Goal: Information Seeking & Learning: Learn about a topic

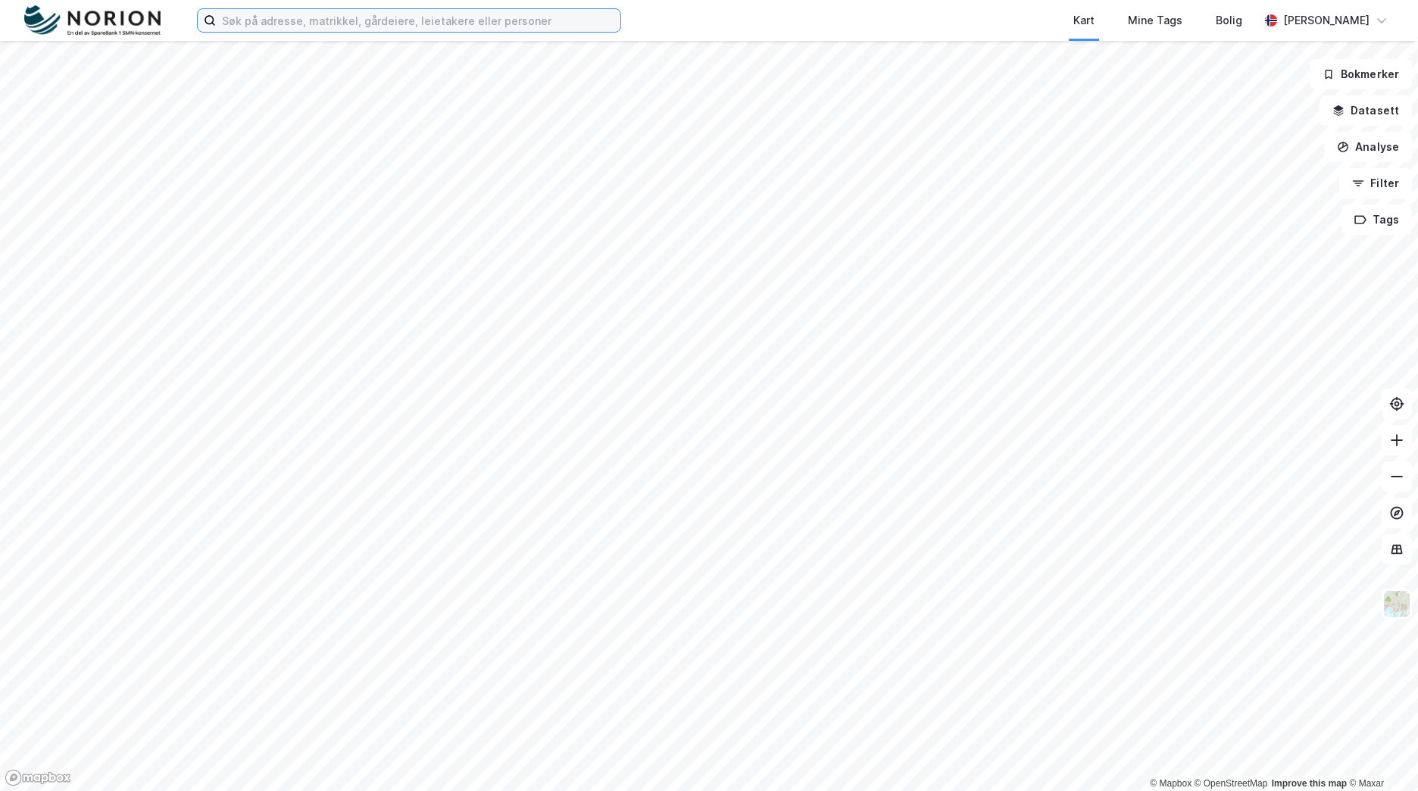
click at [327, 28] on input at bounding box center [418, 20] width 404 height 23
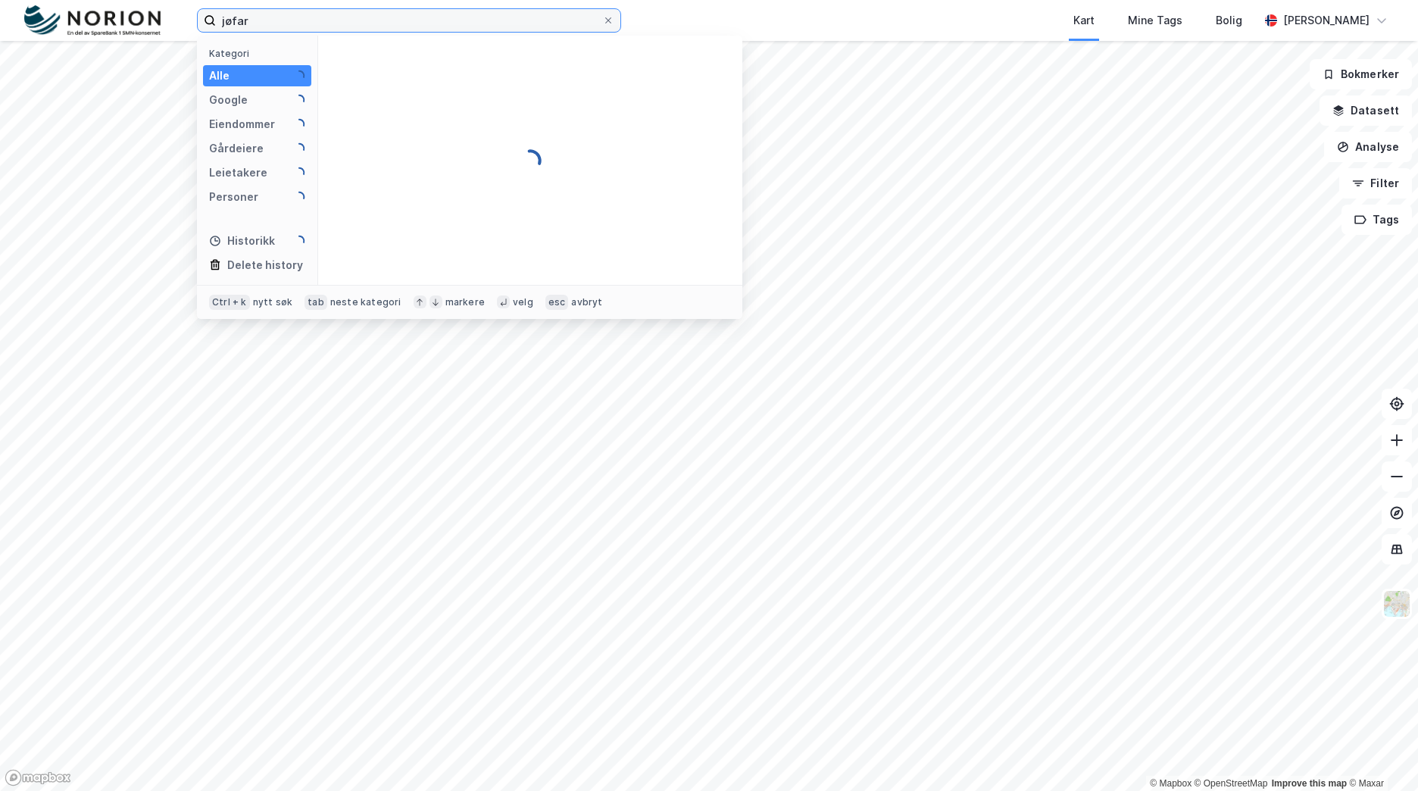
type input "jøfars"
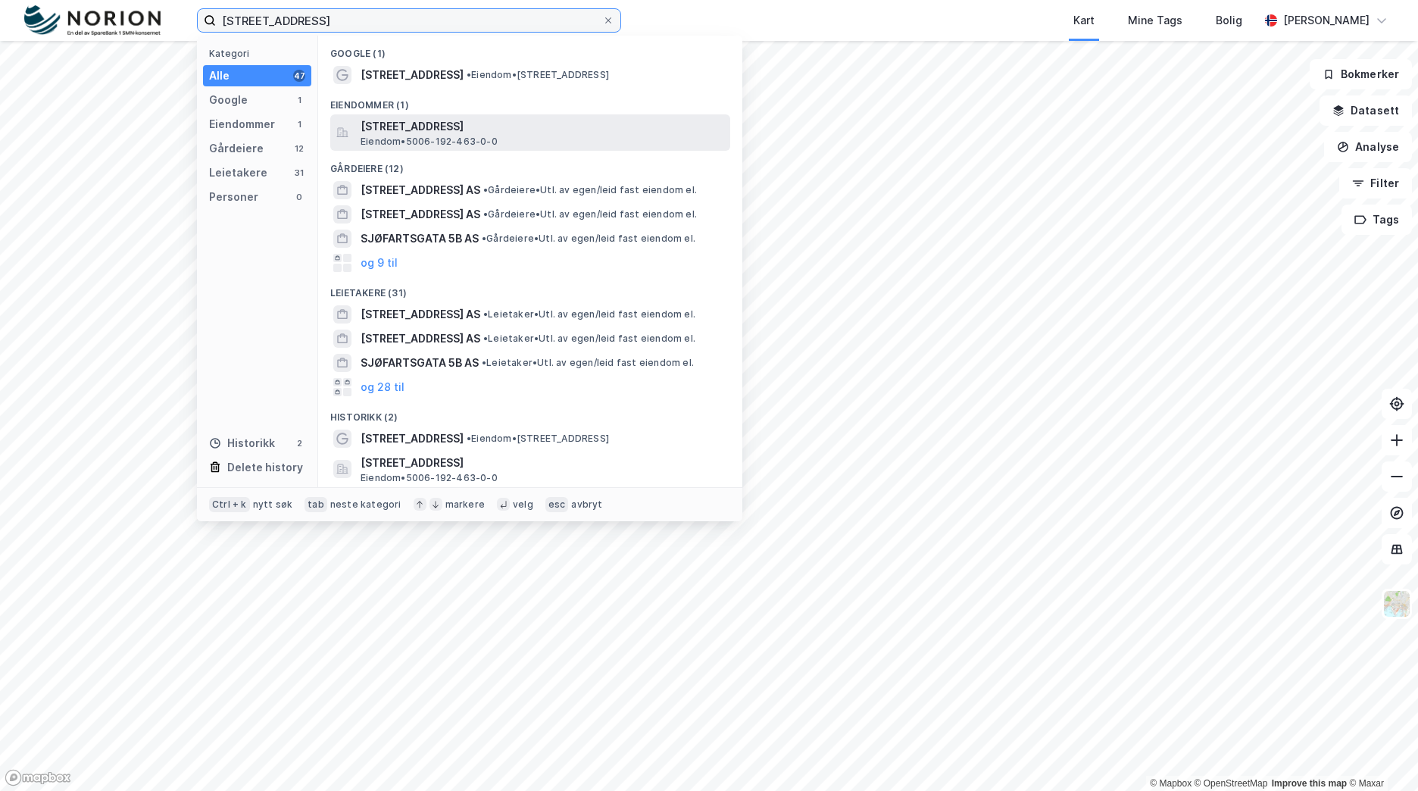
type input "[STREET_ADDRESS]"
click at [523, 128] on span "[STREET_ADDRESS]" at bounding box center [543, 126] width 364 height 18
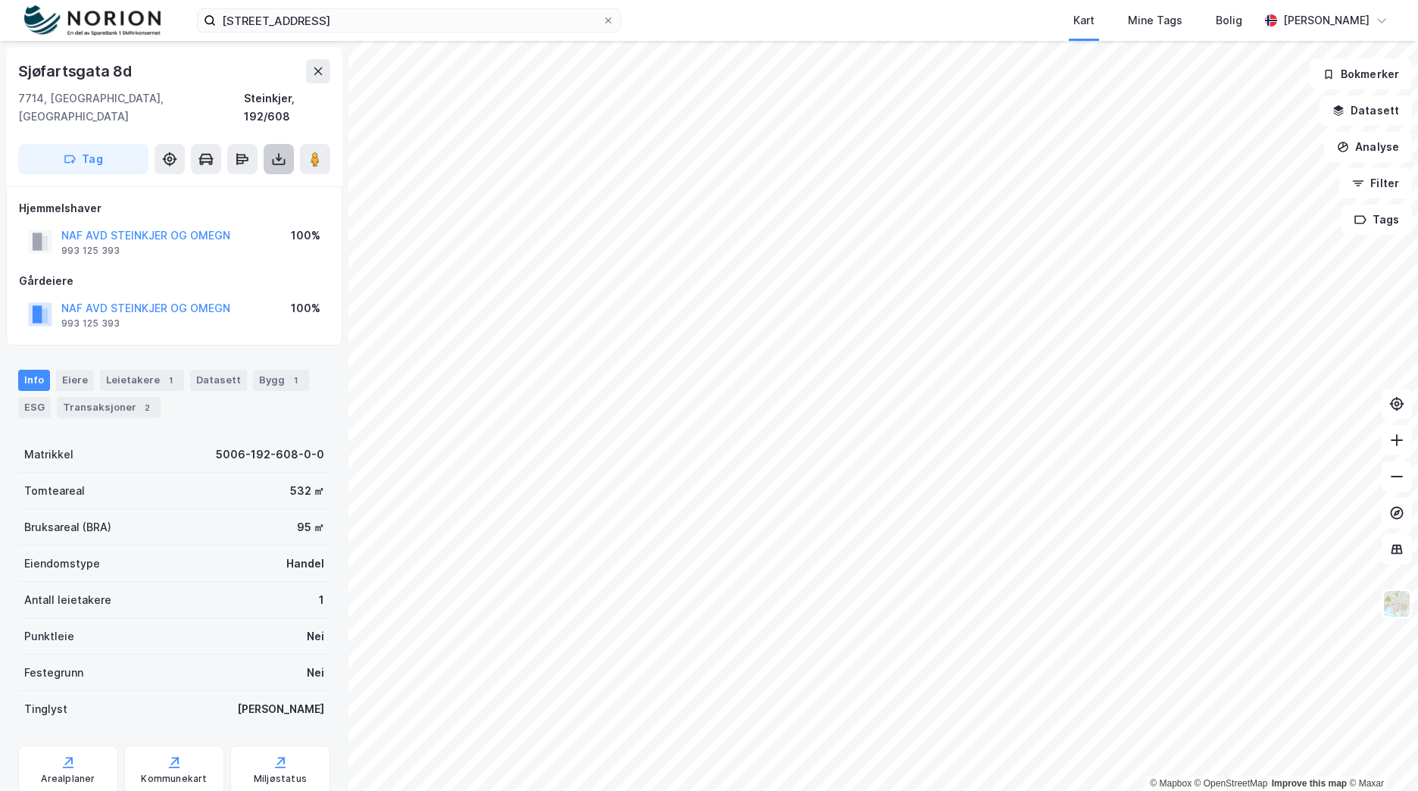
click at [286, 151] on icon at bounding box center [278, 158] width 15 height 15
click at [243, 183] on div "Last ned grunnbok" at bounding box center [204, 189] width 88 height 12
click at [138, 397] on div "Transaksjoner 5" at bounding box center [127, 407] width 104 height 21
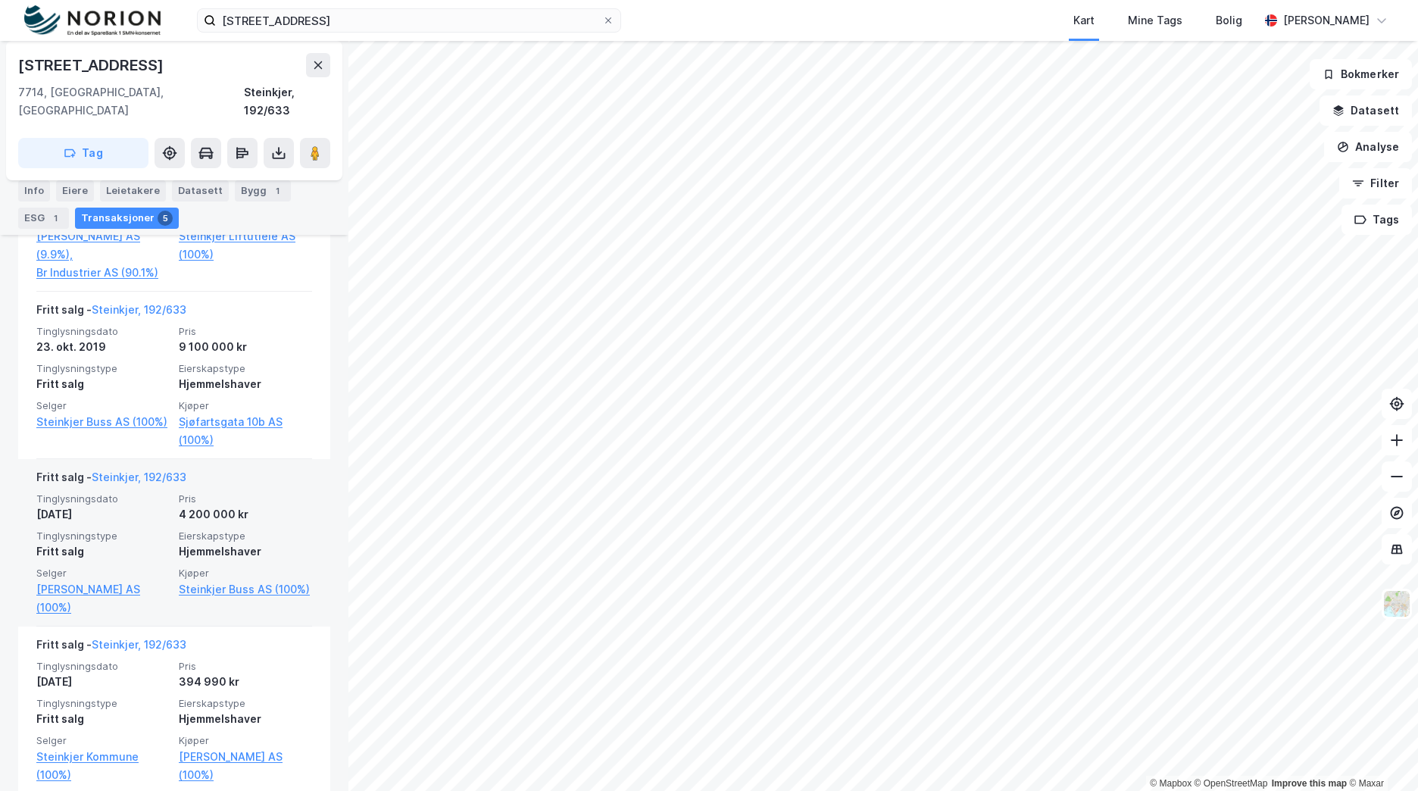
scroll to position [444, 0]
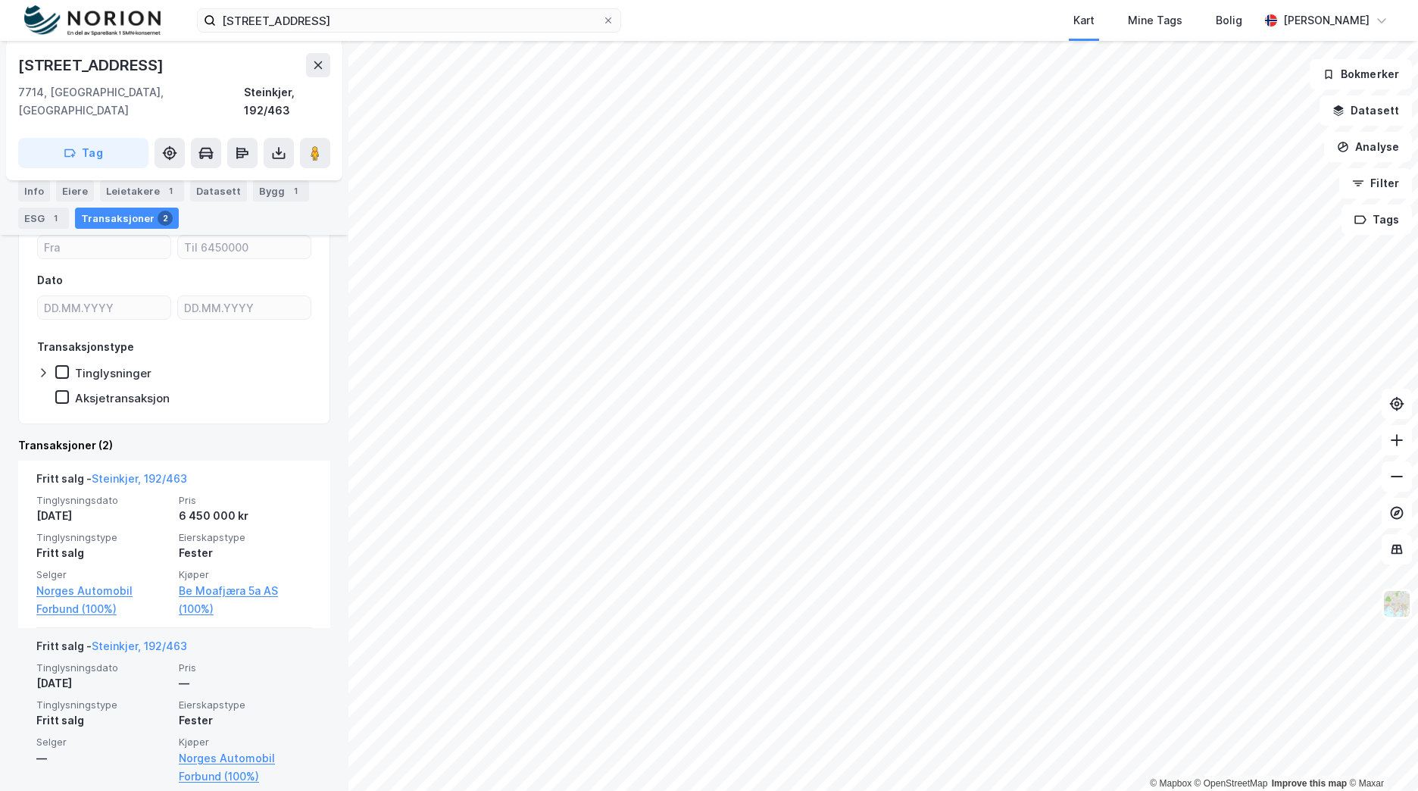
scroll to position [317, 0]
click at [235, 670] on div "—" at bounding box center [245, 679] width 133 height 18
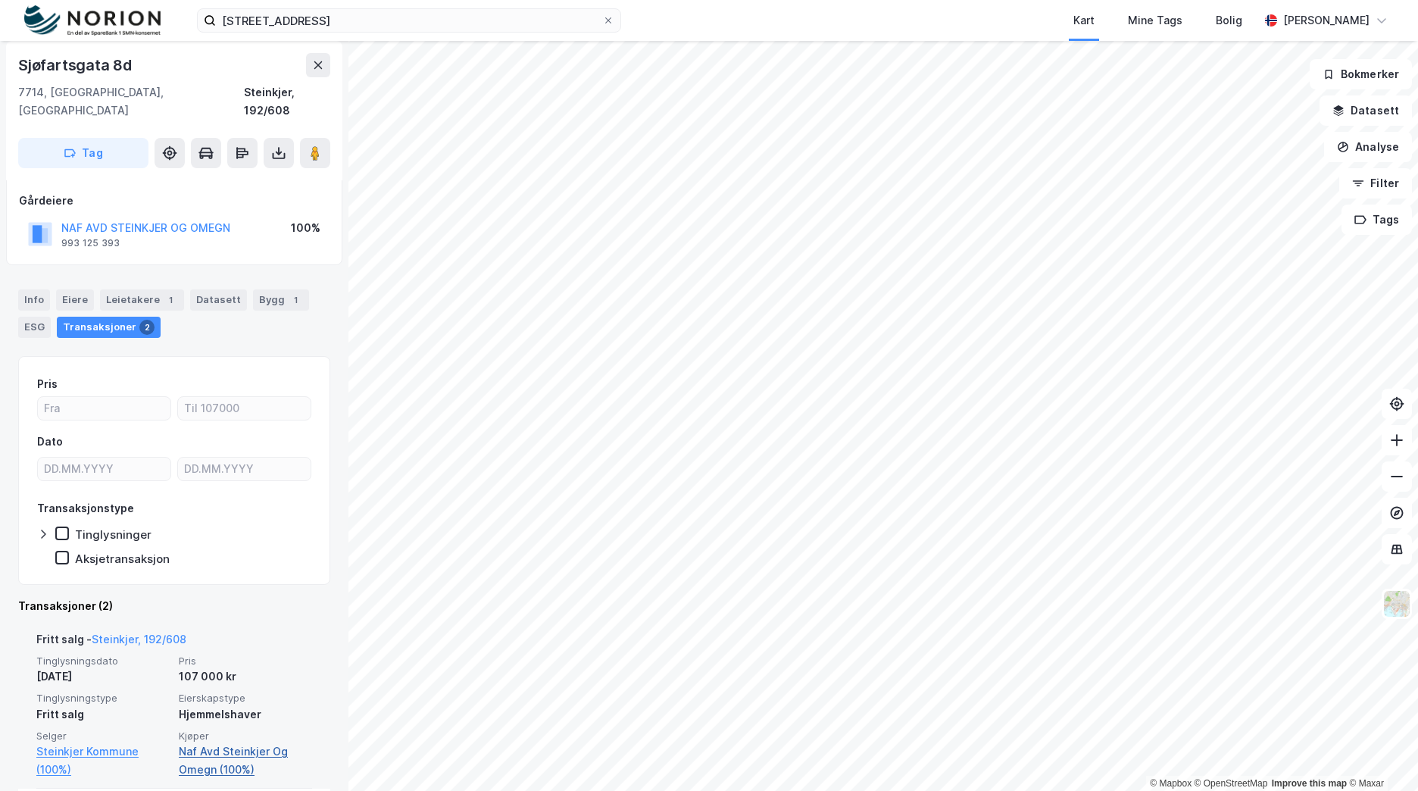
scroll to position [245, 0]
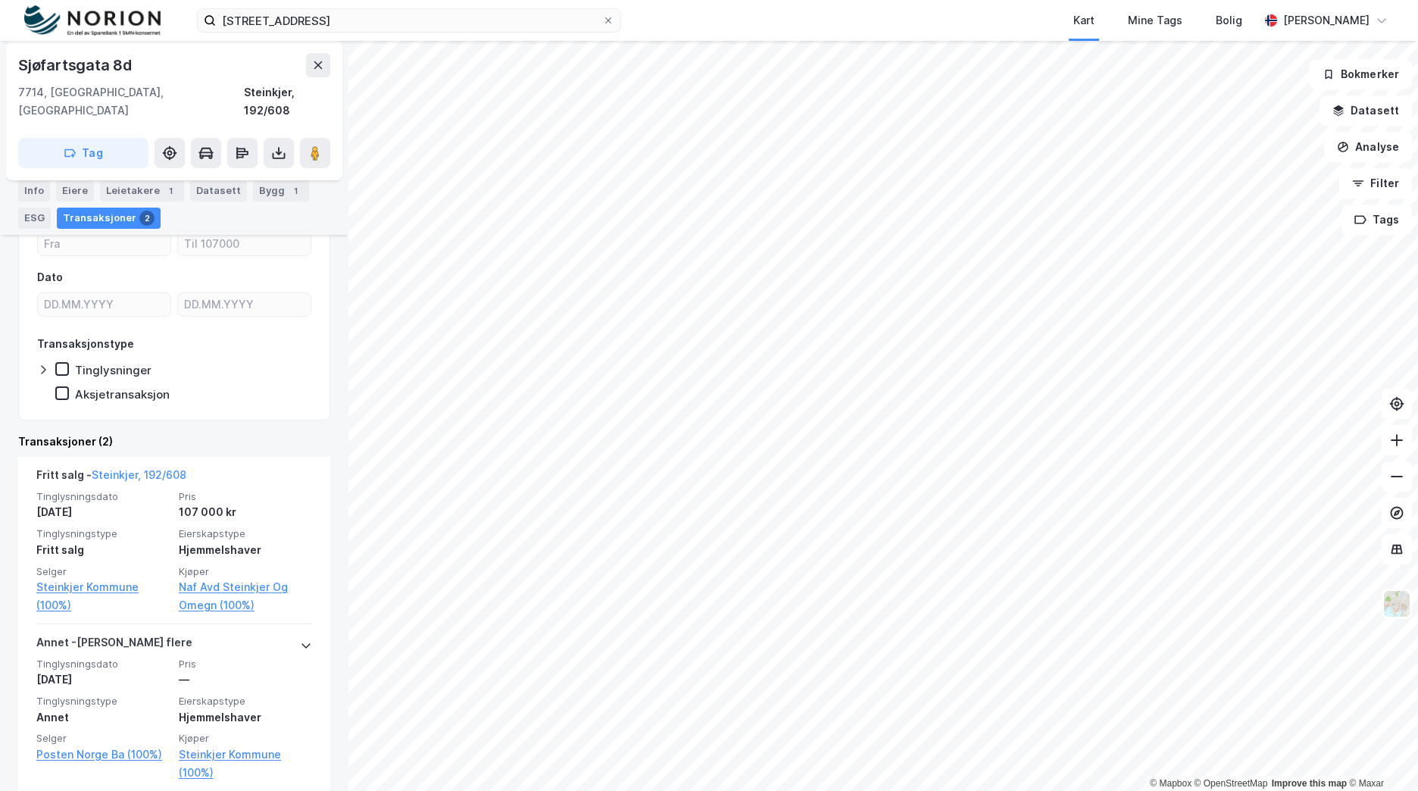
click at [34, 206] on div "Info [PERSON_NAME] 1 Datasett Bygg 1 ESG Transaksjoner 2" at bounding box center [174, 204] width 312 height 48
click at [32, 194] on div "Info" at bounding box center [34, 190] width 32 height 21
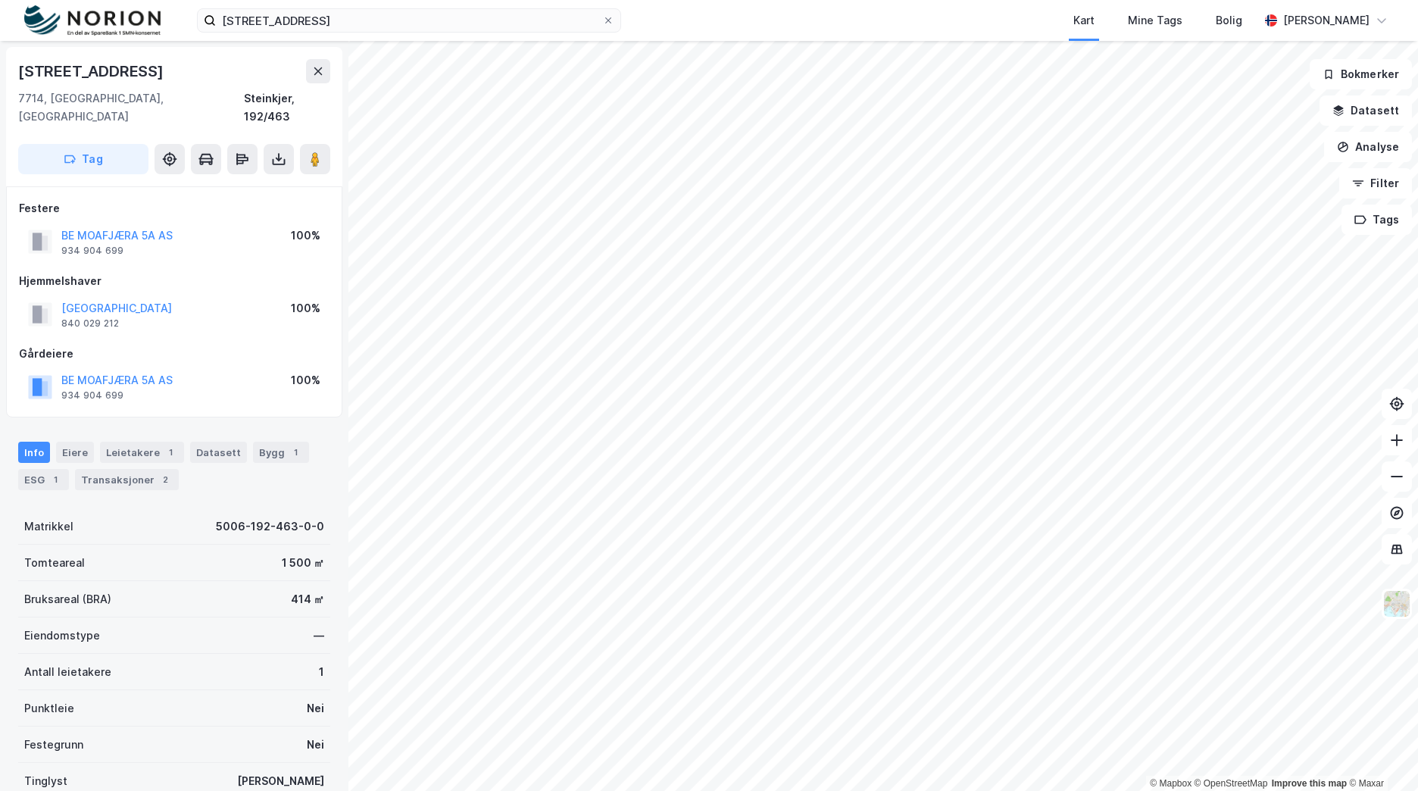
scroll to position [2, 0]
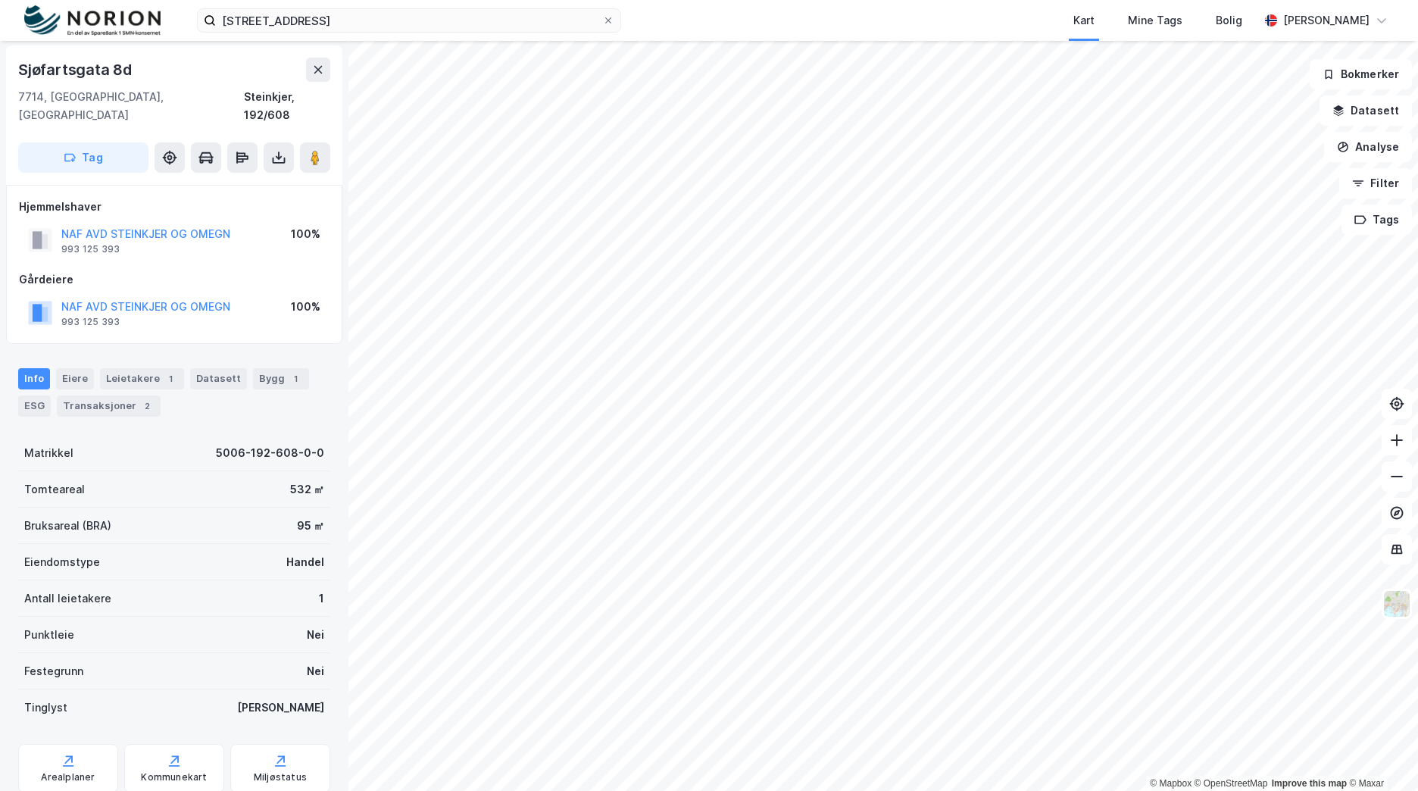
scroll to position [2, 0]
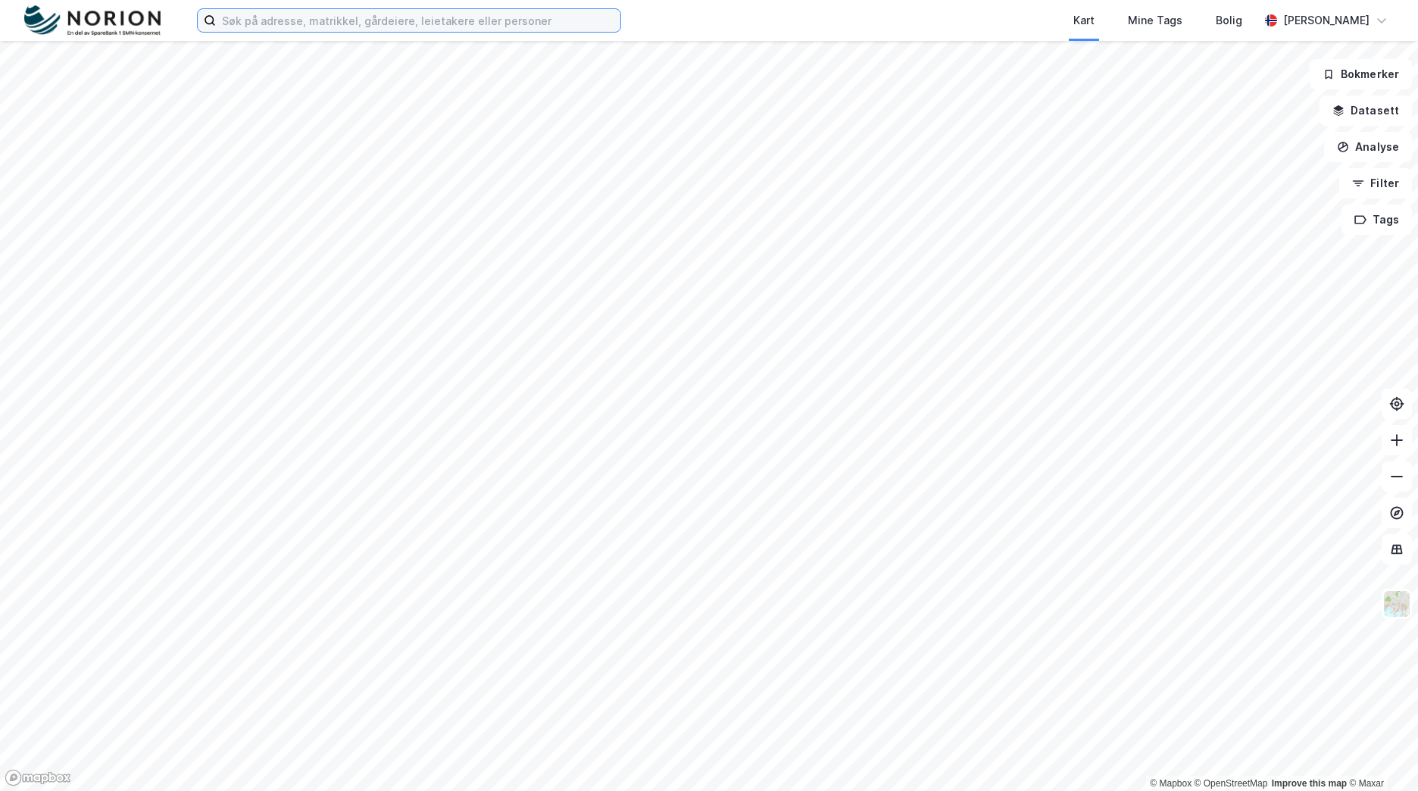
click at [427, 18] on input at bounding box center [418, 20] width 404 height 23
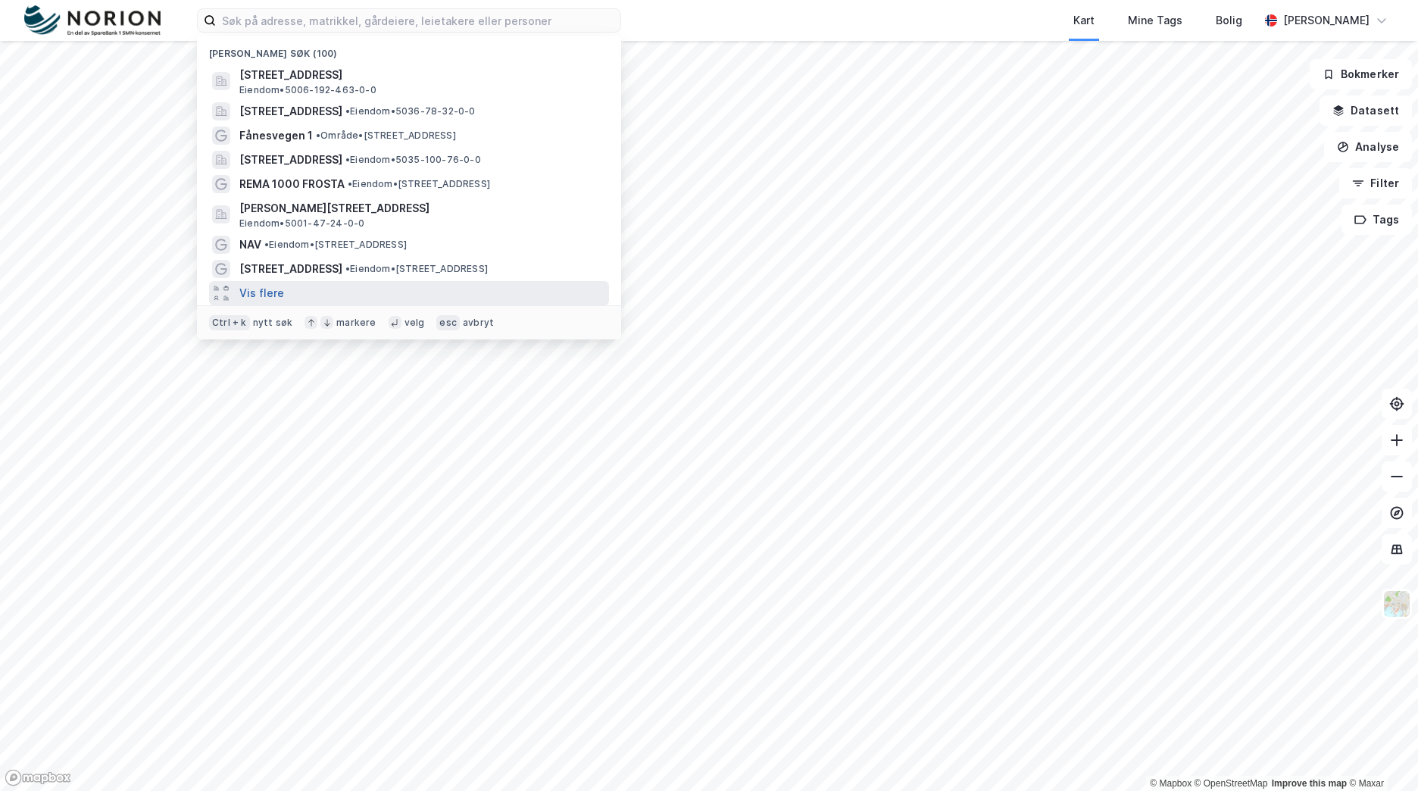
click at [276, 295] on button "Vis flere" at bounding box center [261, 293] width 45 height 18
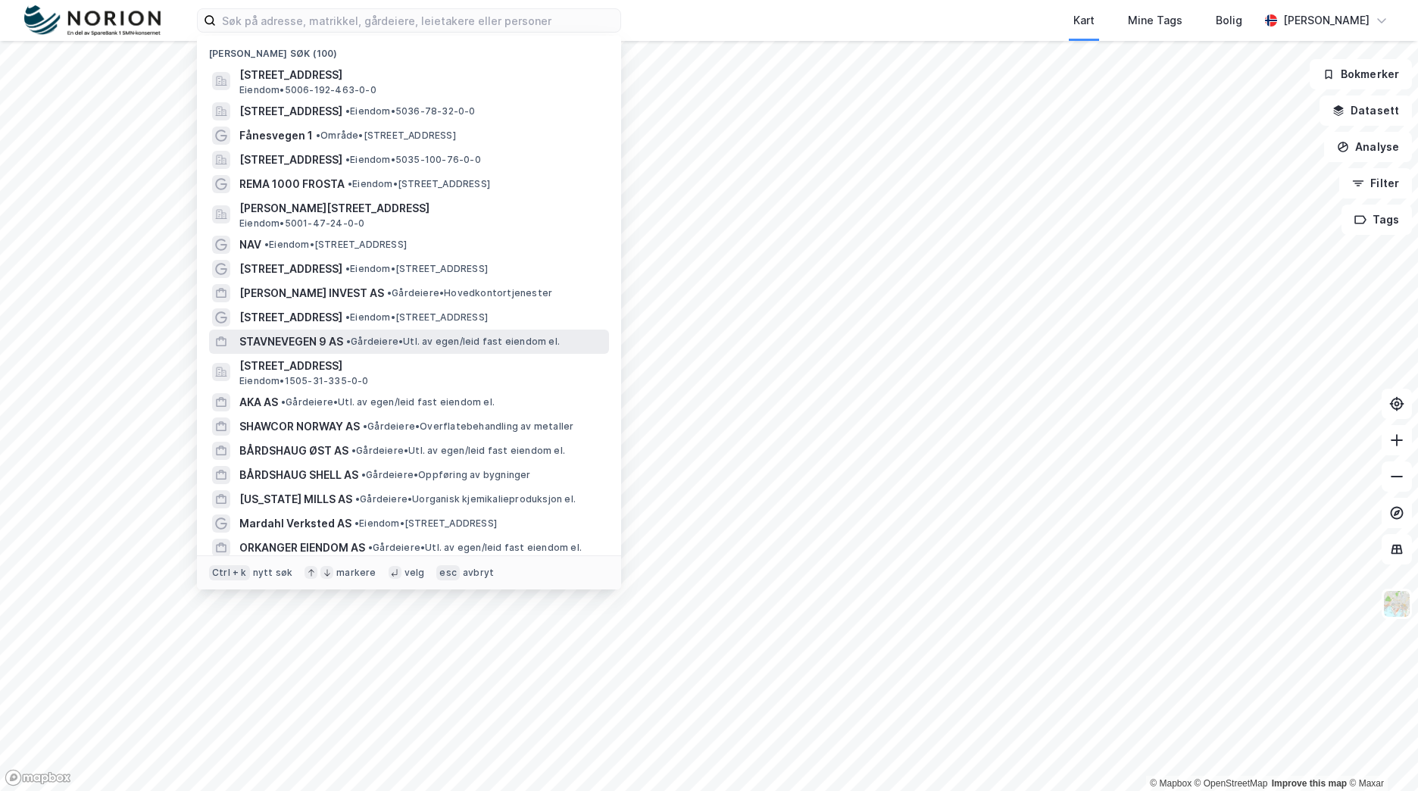
click at [417, 338] on span "• Gårdeiere • Utl. av egen/leid fast eiendom el." at bounding box center [453, 342] width 214 height 12
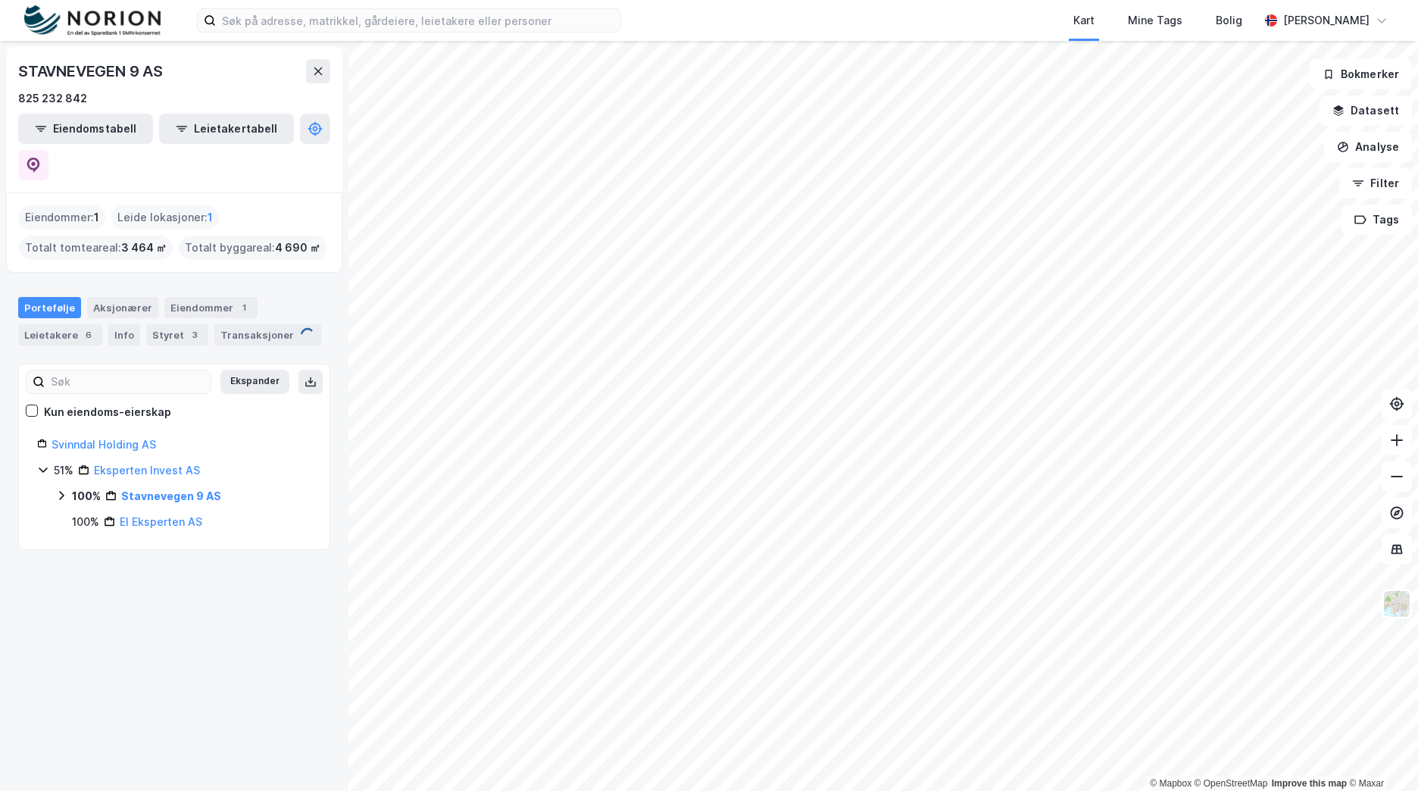
click at [57, 489] on icon at bounding box center [61, 495] width 12 height 12
click at [60, 489] on icon at bounding box center [61, 495] width 12 height 12
